Goal: Transaction & Acquisition: Purchase product/service

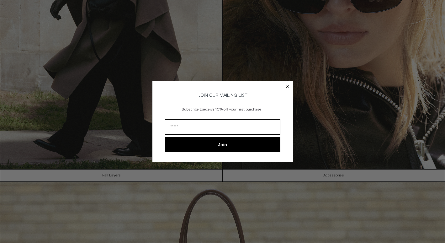
scroll to position [411, 0]
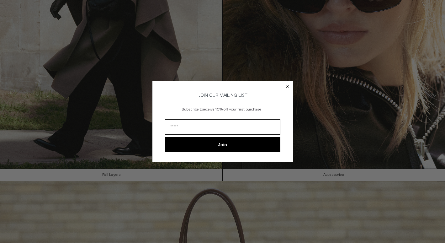
click at [287, 86] on circle "Close dialog" at bounding box center [288, 86] width 6 height 6
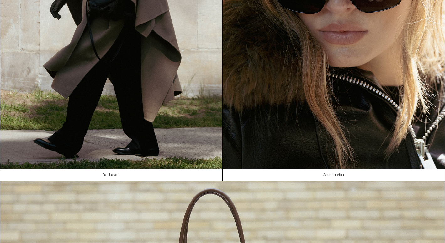
click at [289, 93] on circle "Close dialog" at bounding box center [288, 96] width 6 height 6
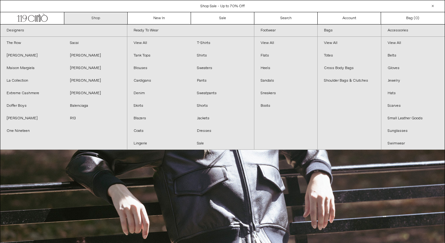
scroll to position [0, 0]
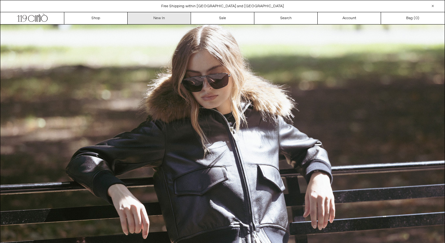
click at [169, 19] on link "New In" at bounding box center [159, 18] width 63 height 12
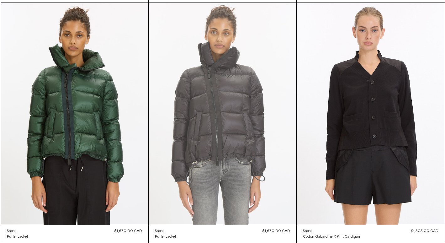
scroll to position [6033, 0]
click at [219, 132] on at bounding box center [223, 114] width 148 height 222
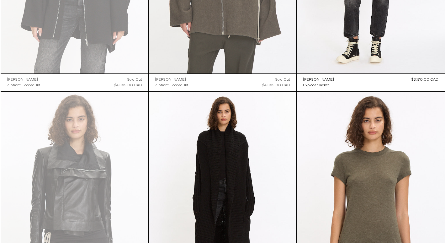
scroll to position [9157, 0]
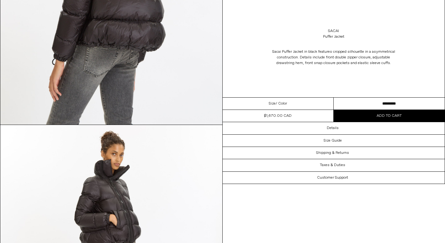
scroll to position [641, 0]
